Goal: Transaction & Acquisition: Register for event/course

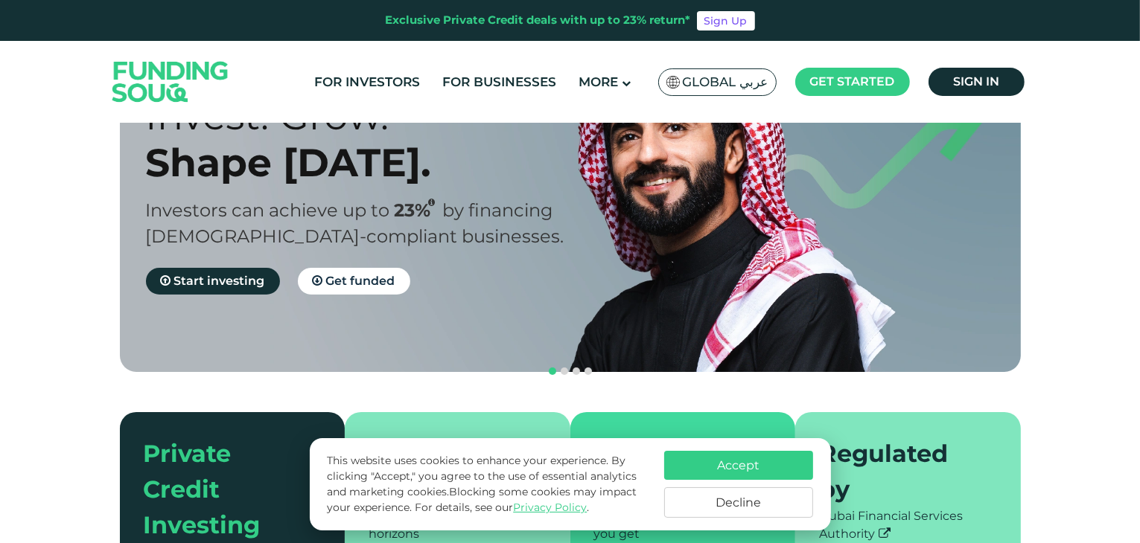
scroll to position [298, 0]
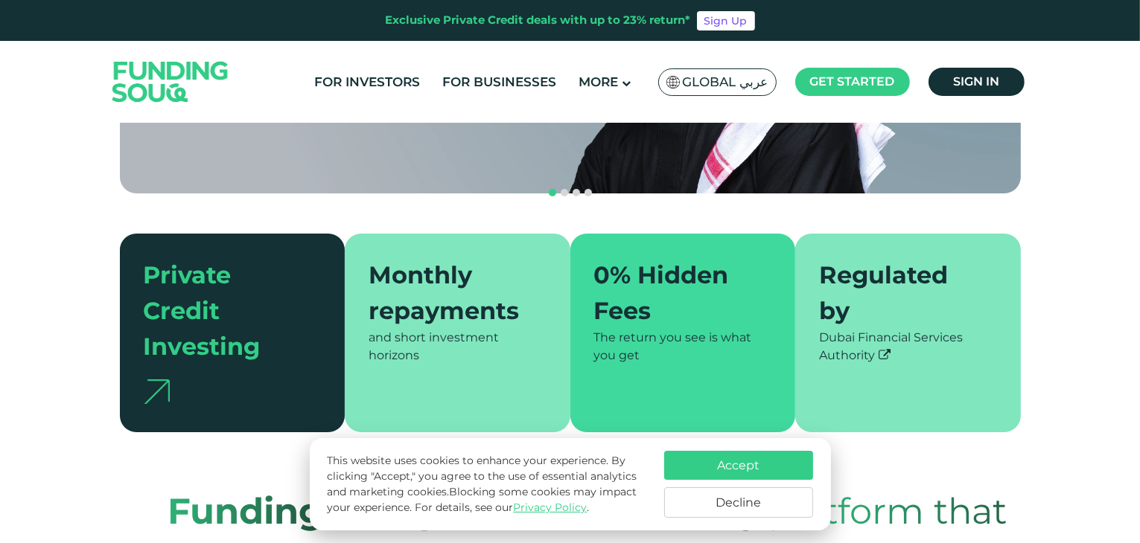
click at [733, 462] on button "Accept" at bounding box center [738, 465] width 149 height 29
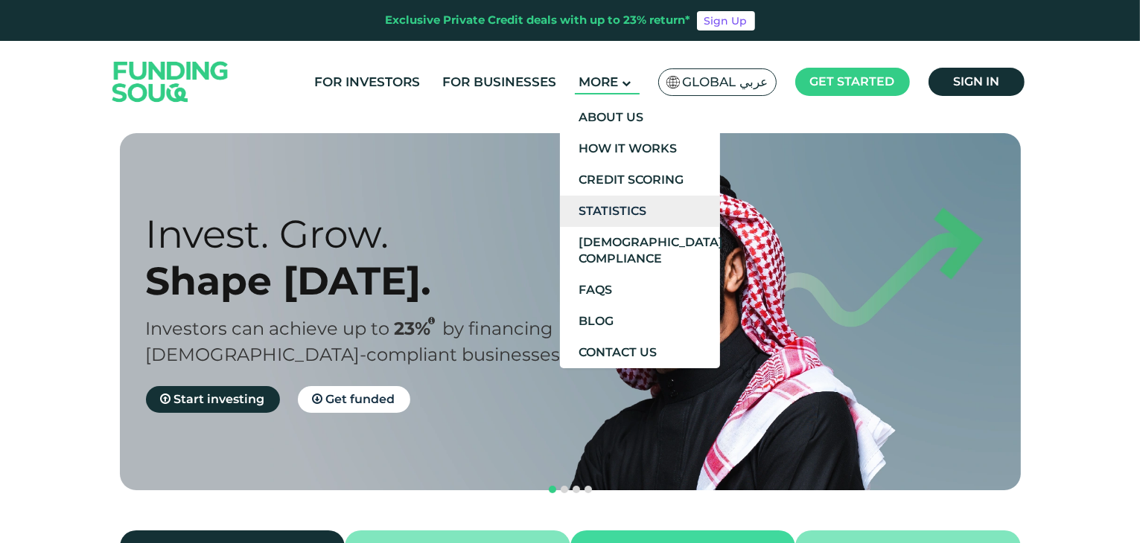
scroll to position [0, 0]
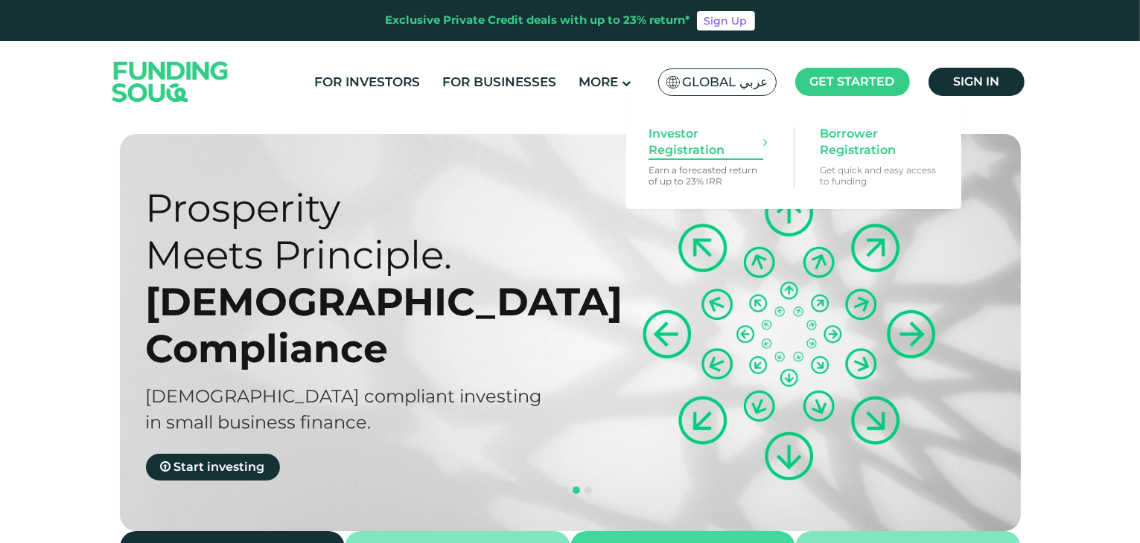
click at [671, 132] on span "Investor Registration" at bounding box center [705, 142] width 115 height 33
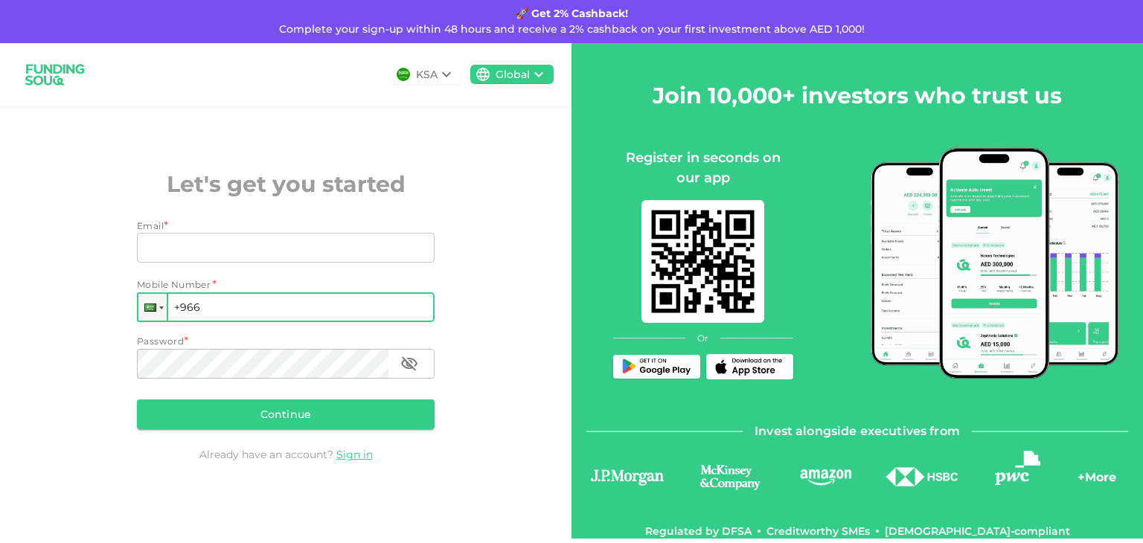
click at [172, 313] on input "+966" at bounding box center [286, 308] width 298 height 30
click at [162, 313] on div at bounding box center [152, 307] width 28 height 27
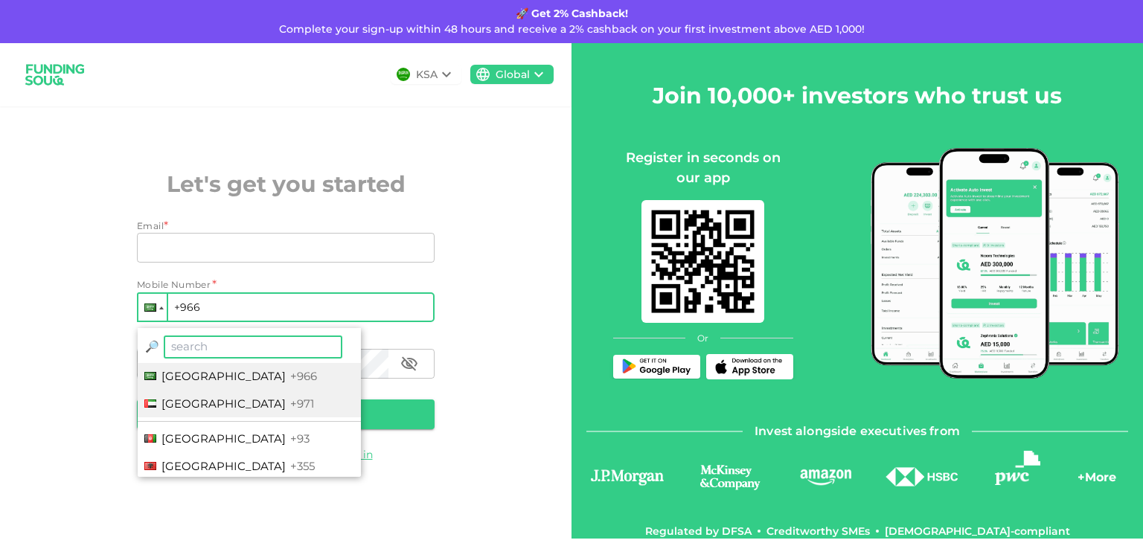
click at [202, 401] on span "[GEOGRAPHIC_DATA]" at bounding box center [224, 404] width 124 height 14
type input "+971"
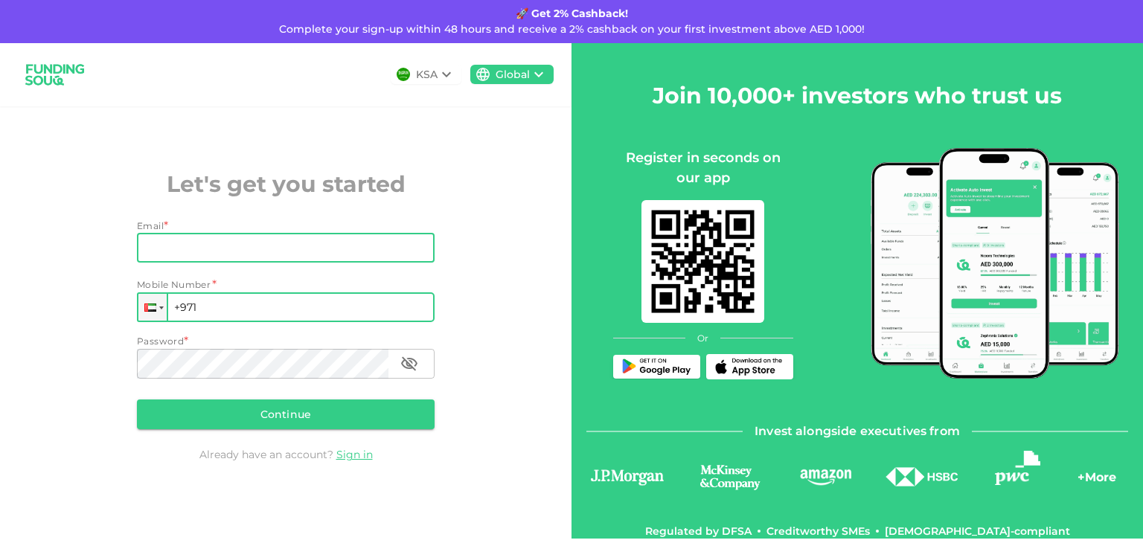
click at [240, 256] on input "Email" at bounding box center [277, 248] width 281 height 30
type input "[PERSON_NAME][EMAIL_ADDRESS][DOMAIN_NAME]"
click at [246, 316] on input "+971" at bounding box center [286, 308] width 298 height 30
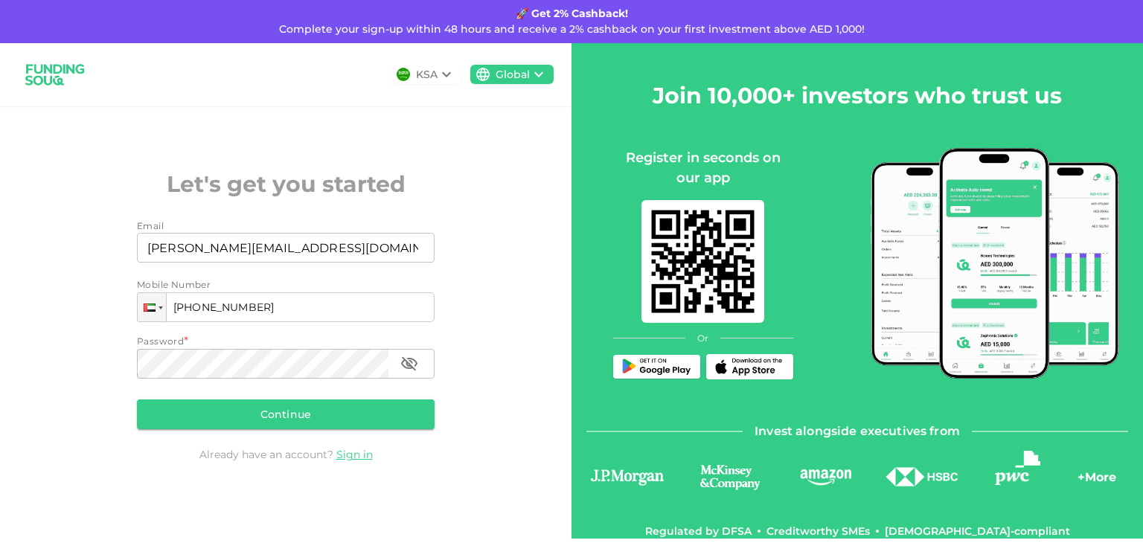
click at [439, 59] on div "KSA Global" at bounding box center [286, 74] width 572 height 63
click at [444, 74] on icon at bounding box center [447, 75] width 18 height 18
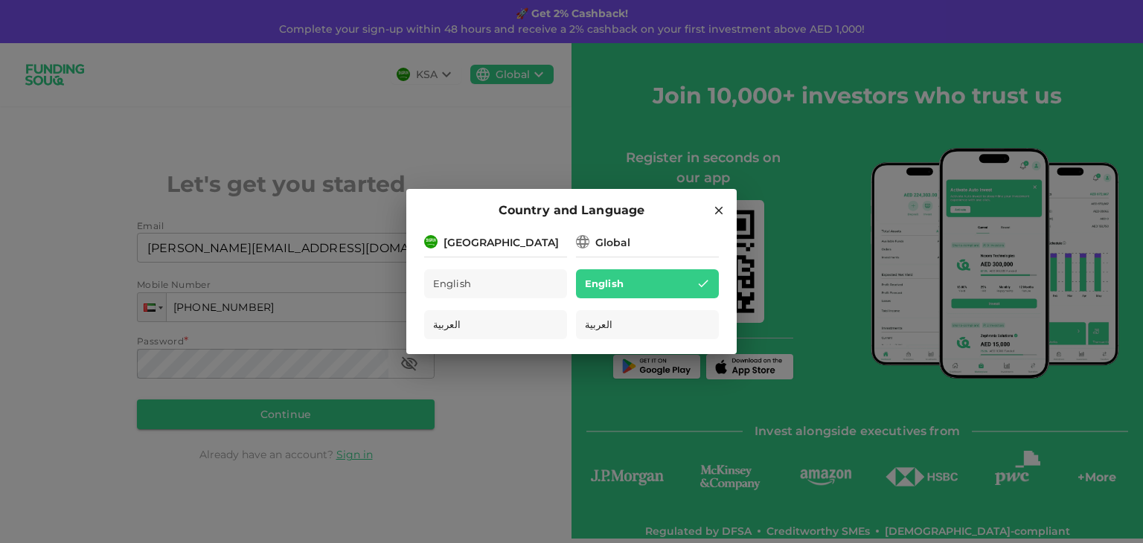
drag, startPoint x: 453, startPoint y: 123, endPoint x: 513, endPoint y: 92, distance: 67.9
click at [456, 123] on div "Country and Language [GEOGRAPHIC_DATA] English العربية Global English العربية" at bounding box center [571, 271] width 1143 height 543
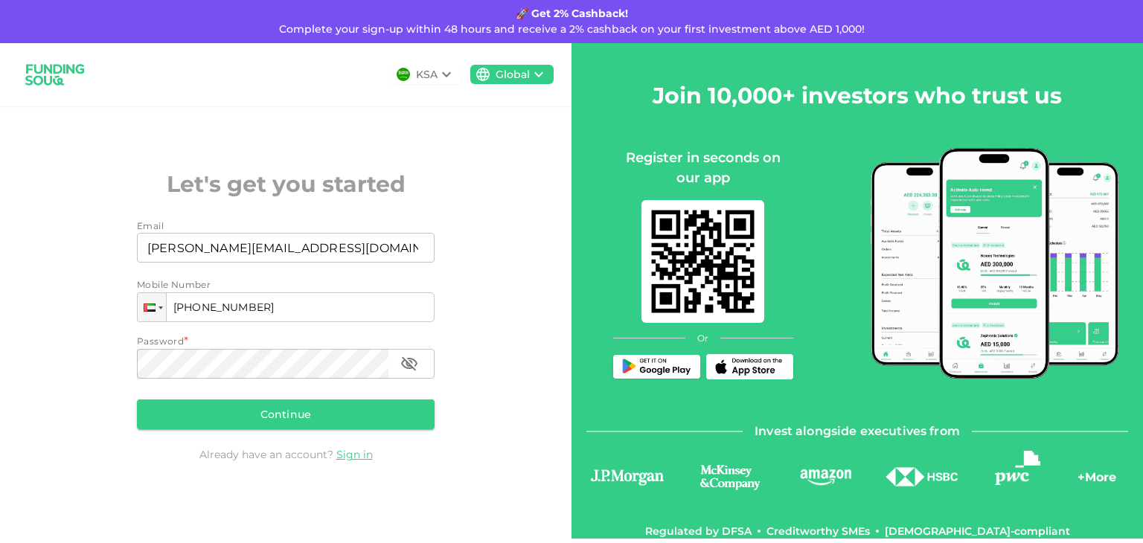
click at [527, 81] on div "Global" at bounding box center [513, 75] width 34 height 16
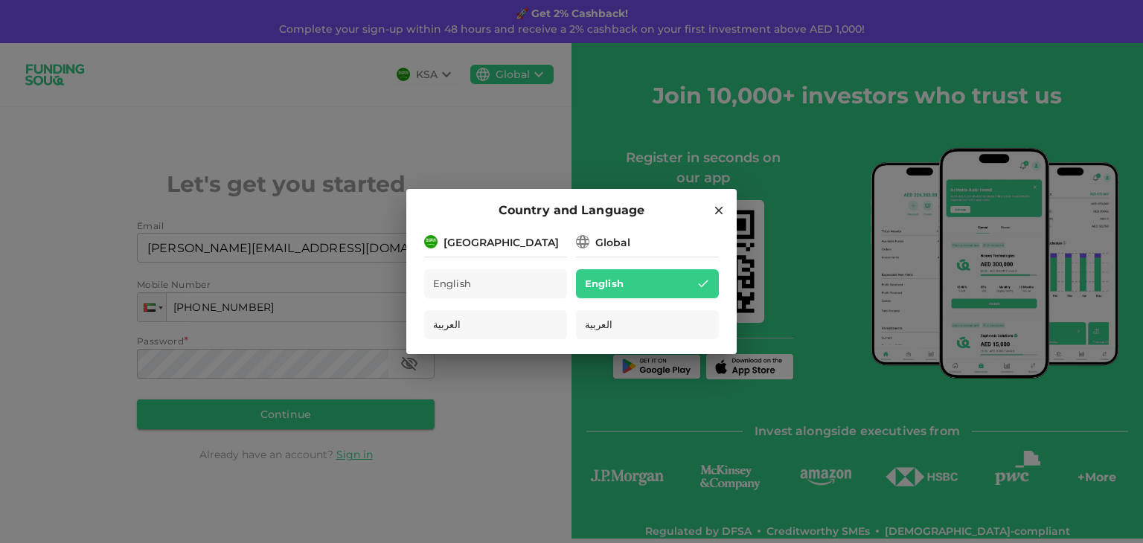
click at [542, 243] on div "[GEOGRAPHIC_DATA]" at bounding box center [495, 241] width 143 height 19
click at [615, 238] on div "Global" at bounding box center [613, 243] width 35 height 16
click at [226, 84] on div "Country and Language [GEOGRAPHIC_DATA] English العربية Global English العربية" at bounding box center [571, 271] width 1143 height 543
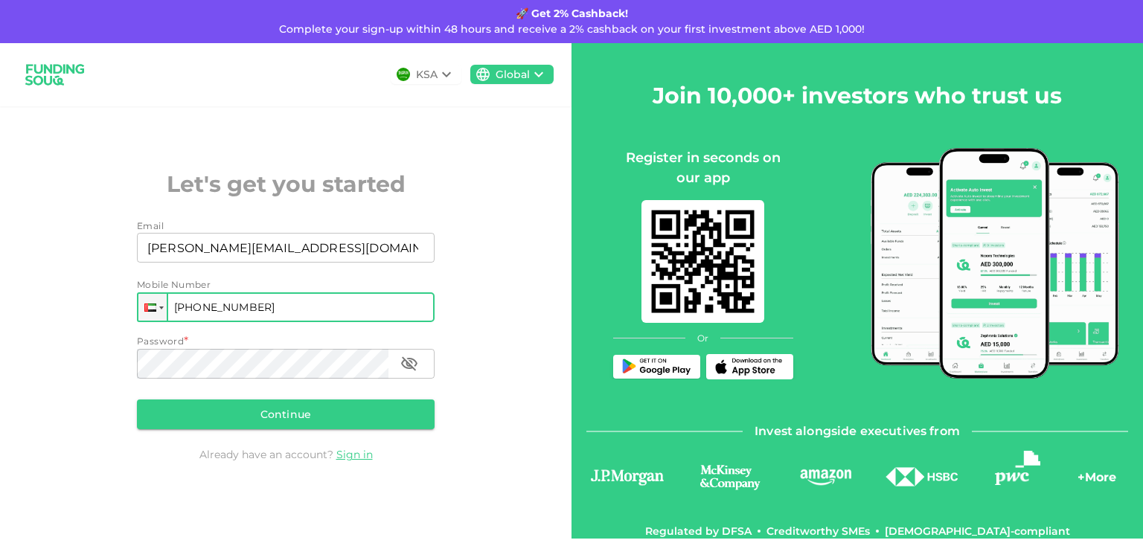
click at [301, 315] on input "[PHONE_NUMBER]" at bounding box center [286, 308] width 298 height 30
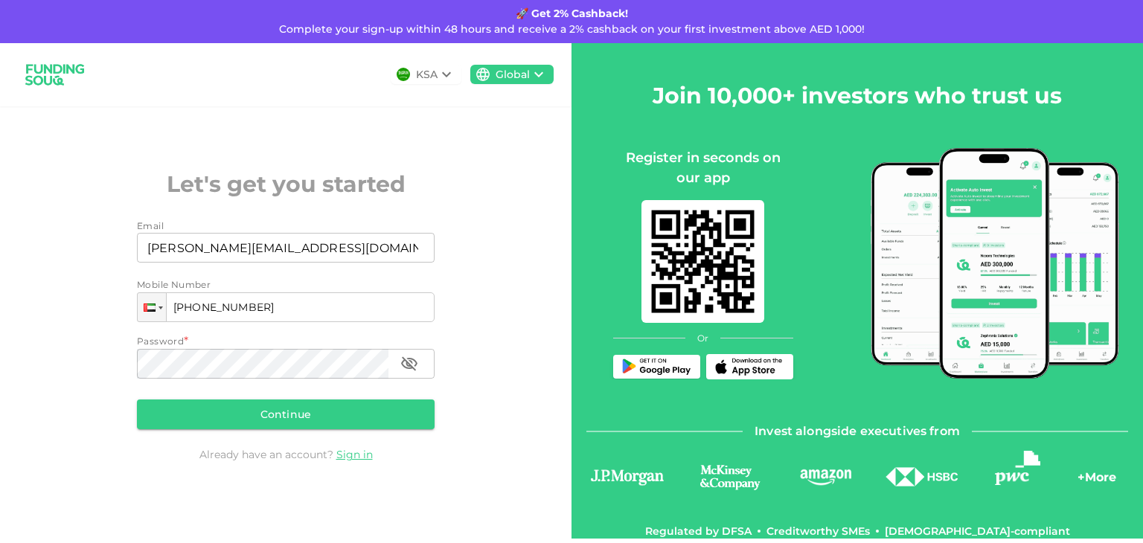
type input "[PHONE_NUMBER]"
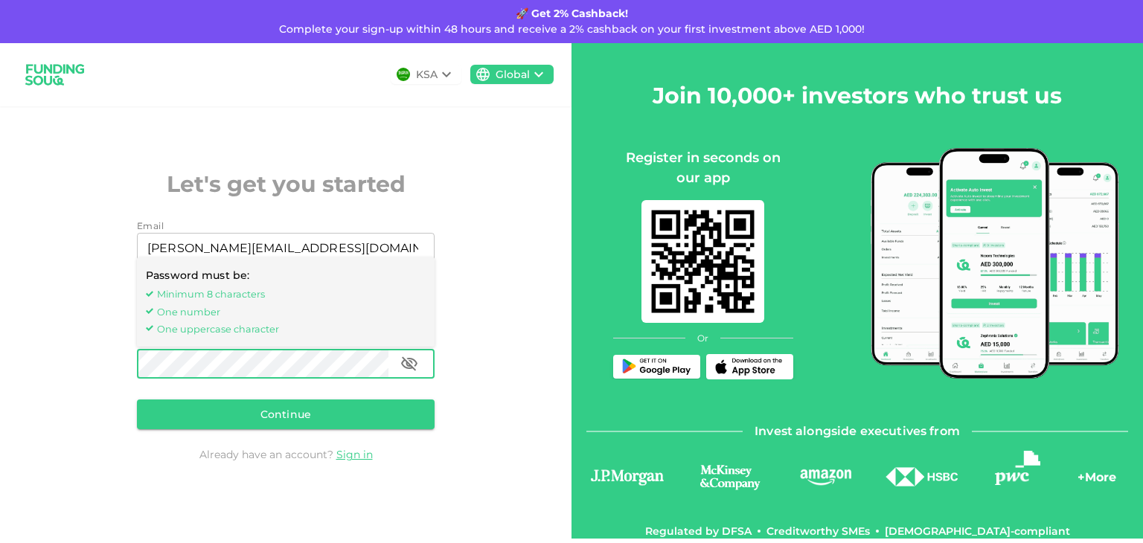
click at [483, 262] on div "KSA Global Let's get you started Email Email [PERSON_NAME][EMAIL_ADDRESS][DOMAI…" at bounding box center [286, 291] width 572 height 496
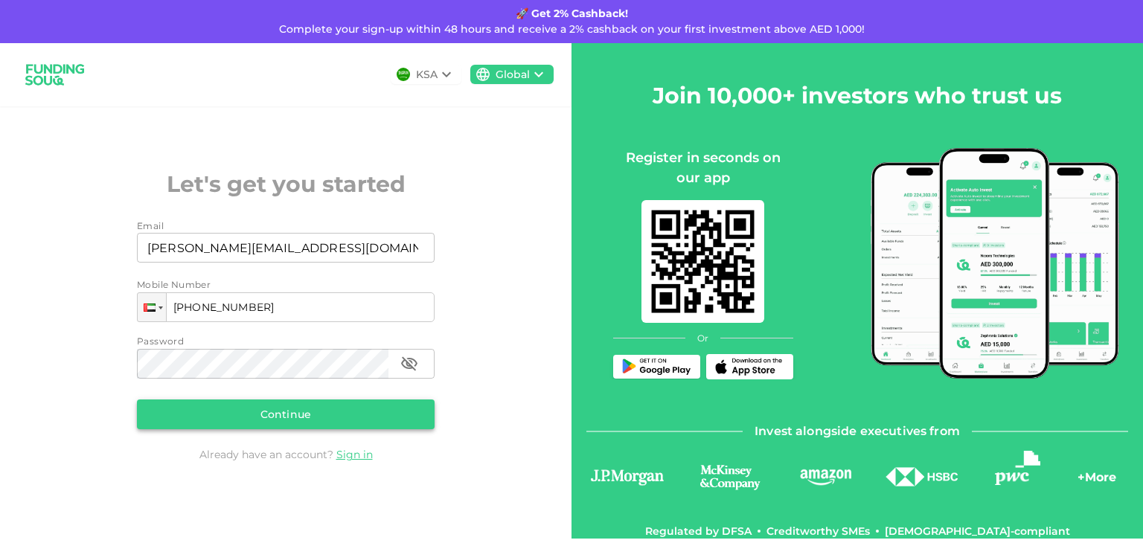
click at [290, 411] on button "Continue" at bounding box center [286, 415] width 298 height 30
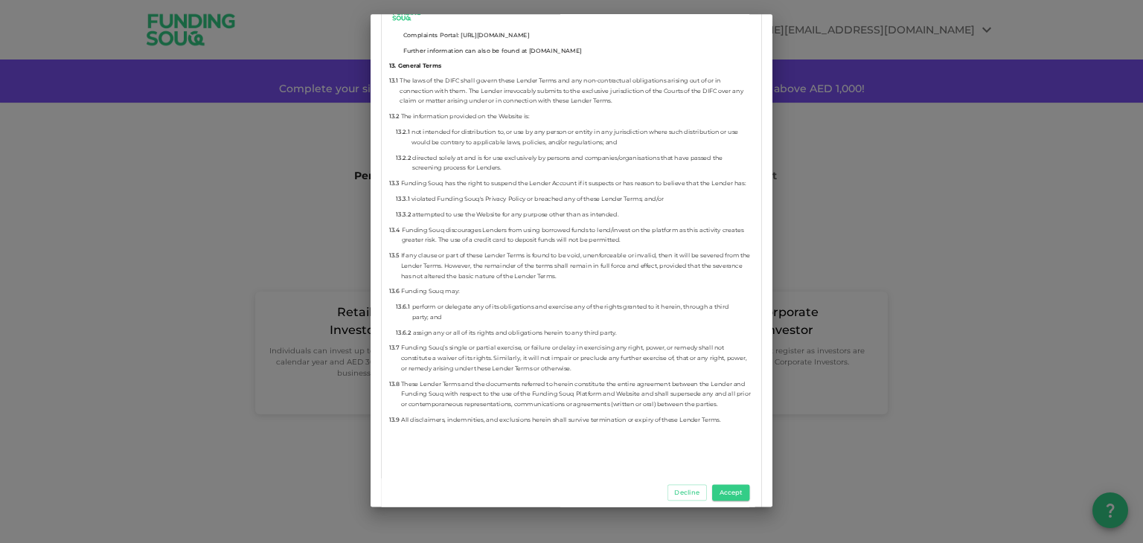
scroll to position [8487, 0]
